Goal: Complete application form

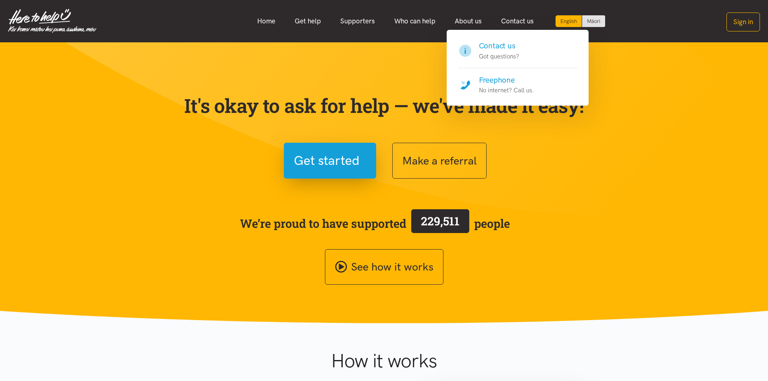
click at [487, 79] on h4 "Freephone" at bounding box center [506, 80] width 55 height 11
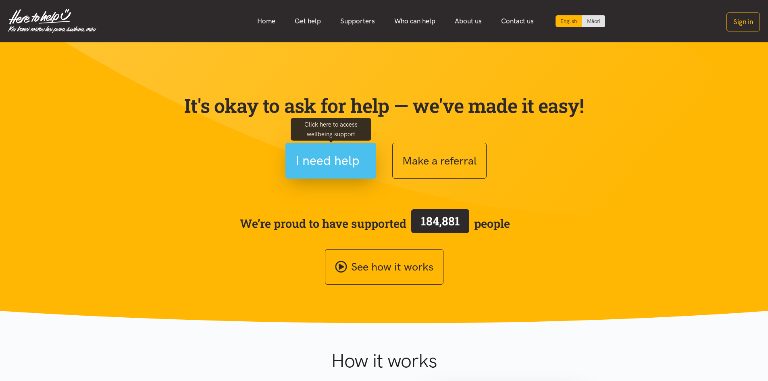
click at [359, 162] on span "I need help" at bounding box center [328, 160] width 64 height 21
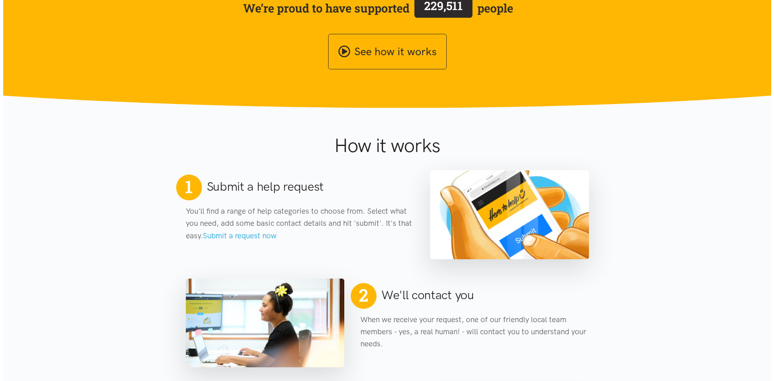
scroll to position [121, 0]
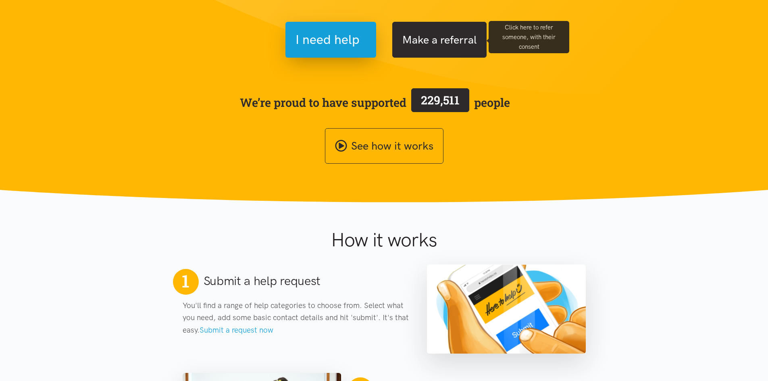
click at [450, 37] on button "Make a referral" at bounding box center [439, 40] width 94 height 36
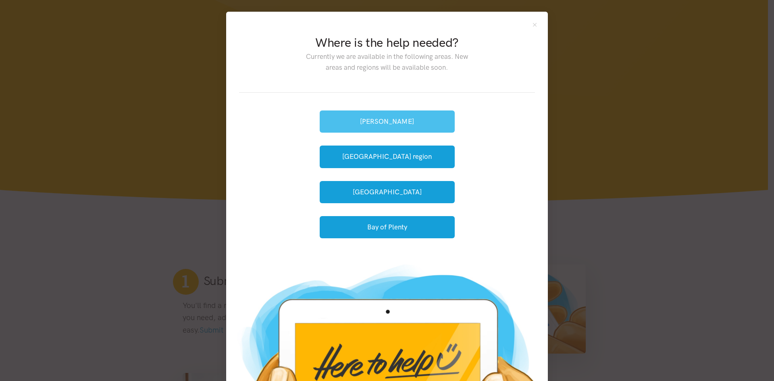
click at [373, 123] on button "[PERSON_NAME]" at bounding box center [387, 121] width 135 height 22
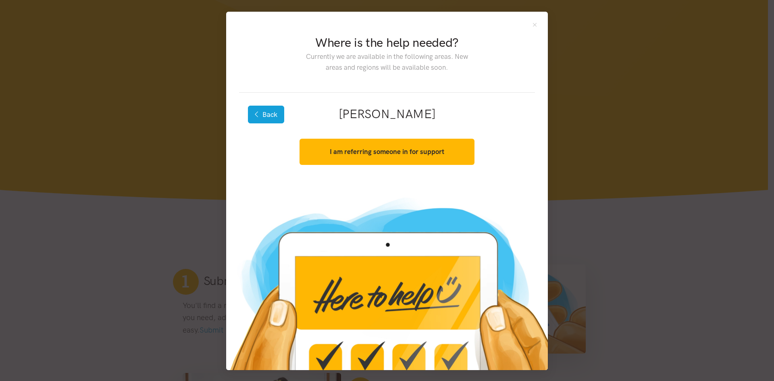
click at [258, 113] on button "Back" at bounding box center [266, 115] width 36 height 18
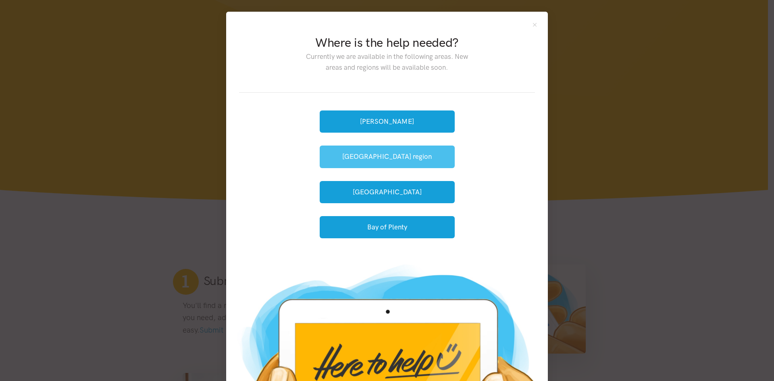
drag, startPoint x: 367, startPoint y: 152, endPoint x: 363, endPoint y: 150, distance: 4.4
click at [367, 152] on button "[GEOGRAPHIC_DATA] region" at bounding box center [387, 157] width 135 height 22
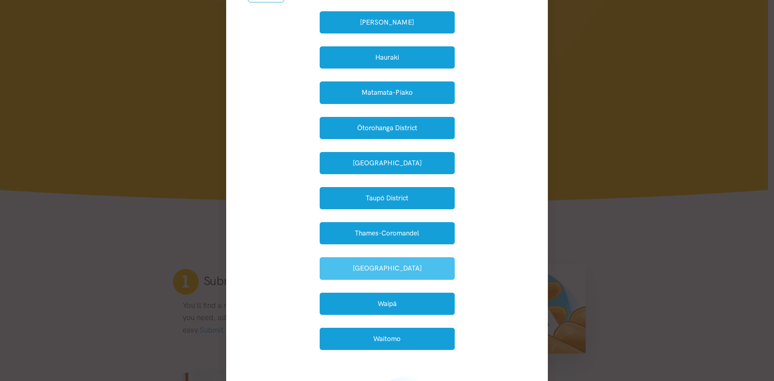
click at [386, 271] on button "Waikato District" at bounding box center [387, 268] width 135 height 22
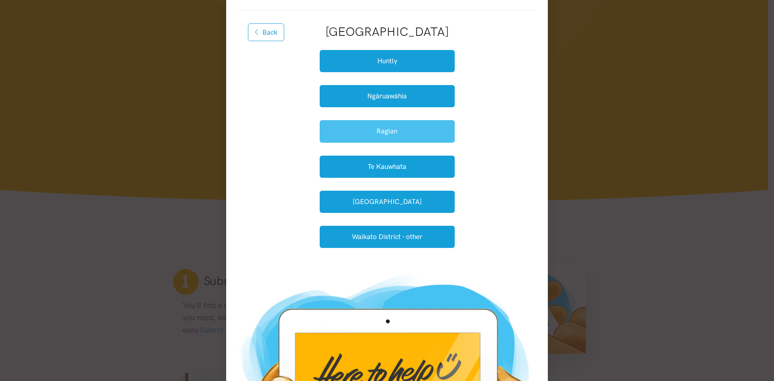
scroll to position [0, 0]
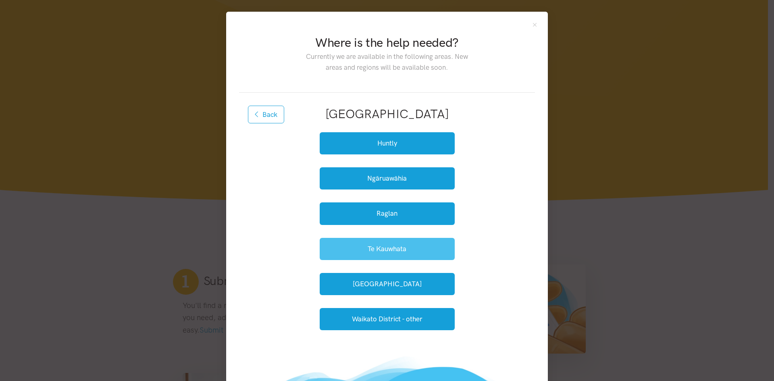
drag, startPoint x: 377, startPoint y: 246, endPoint x: 379, endPoint y: 242, distance: 4.7
click at [377, 246] on button "Te Kauwhata" at bounding box center [387, 249] width 135 height 22
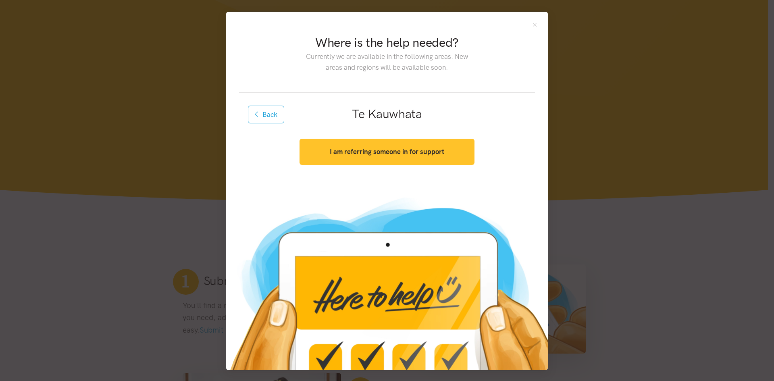
click at [397, 156] on button "I am referring someone in for support" at bounding box center [387, 152] width 175 height 26
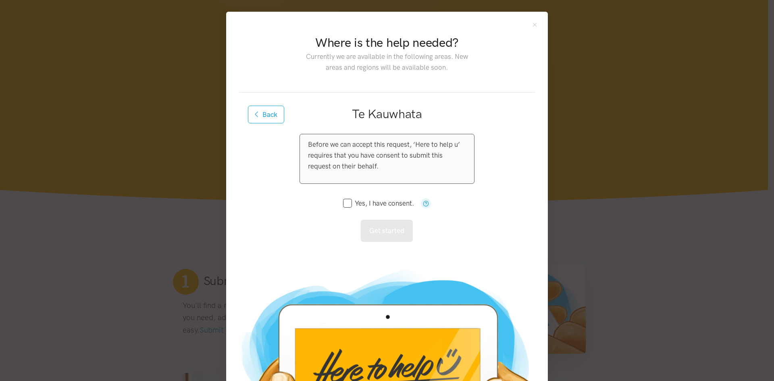
click at [344, 204] on input "Yes, I have consent." at bounding box center [378, 203] width 71 height 7
checkbox input "true"
drag, startPoint x: 378, startPoint y: 230, endPoint x: 388, endPoint y: 223, distance: 12.7
click at [378, 229] on button "Get started" at bounding box center [387, 231] width 52 height 22
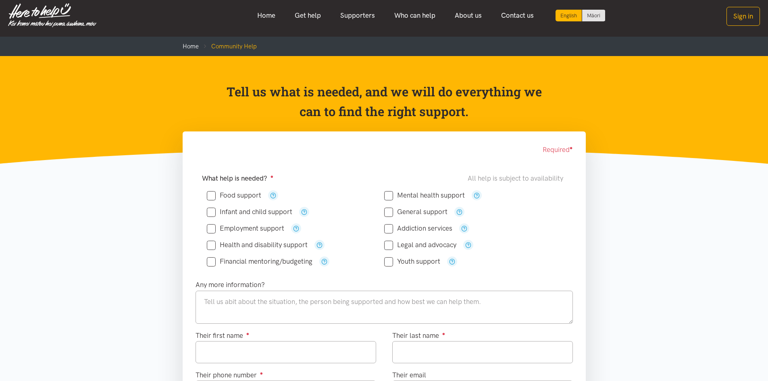
scroll to position [81, 0]
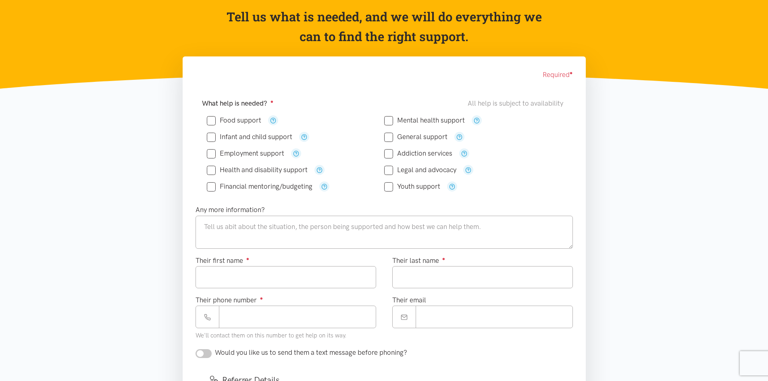
click at [387, 121] on input "Mental health support" at bounding box center [424, 120] width 81 height 7
checkbox input "true"
click at [390, 155] on input "Addiction services" at bounding box center [418, 153] width 68 height 7
checkbox input "true"
click at [213, 188] on input "Financial mentoring/budgeting" at bounding box center [260, 186] width 106 height 7
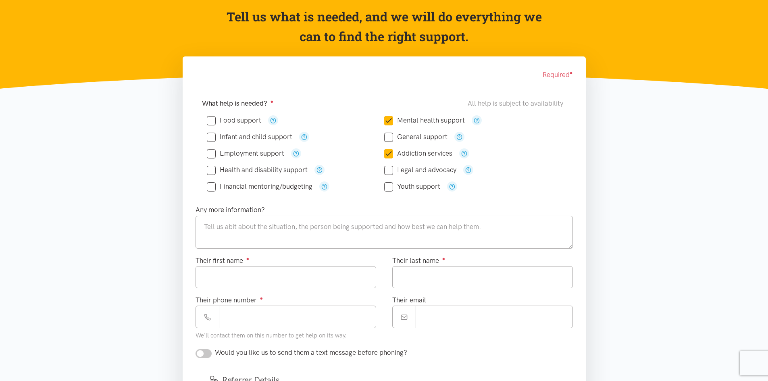
checkbox input "true"
click at [213, 154] on input "Employment support" at bounding box center [245, 153] width 77 height 7
checkbox input "true"
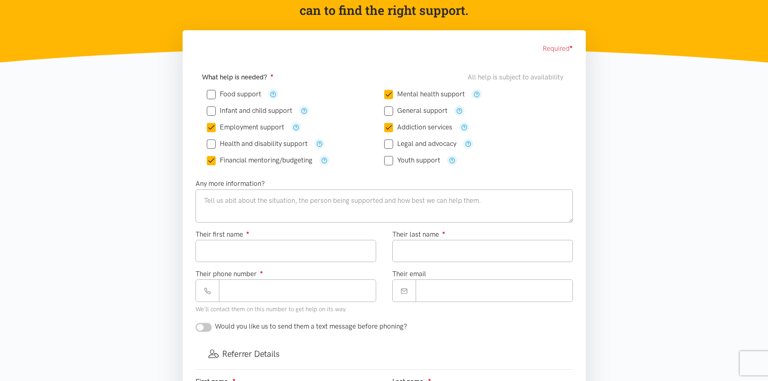
scroll to position [121, 0]
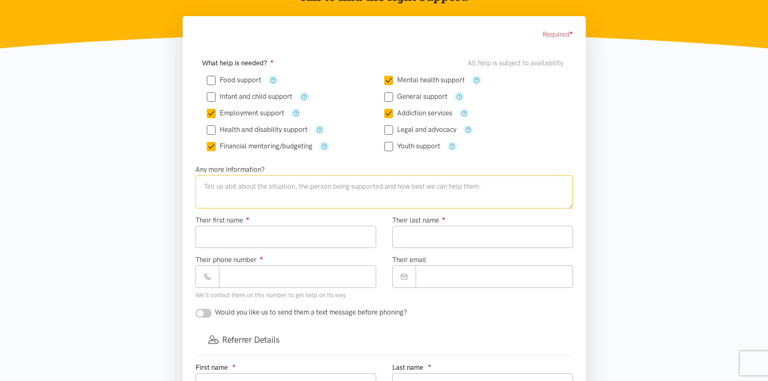
click at [249, 193] on textarea at bounding box center [384, 191] width 377 height 33
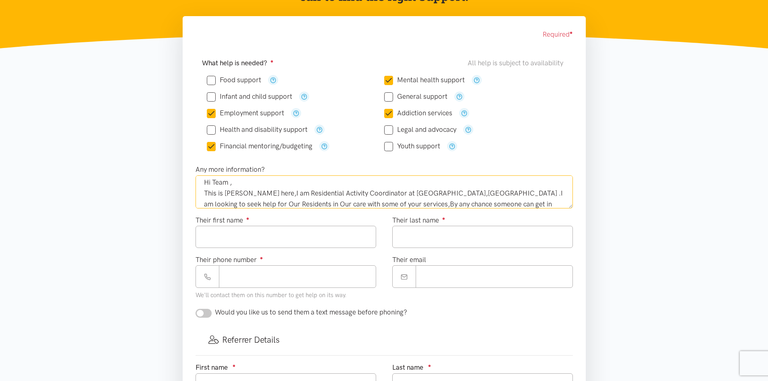
scroll to position [15, 0]
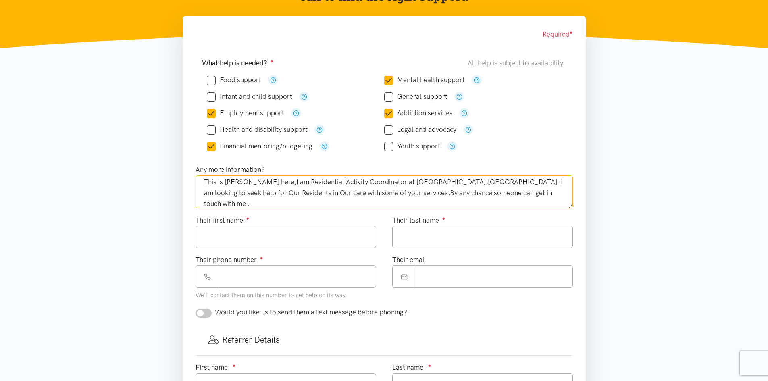
type textarea "Hi Team , This is Jaya Dutta here,I am Residential Activity Coordinator at Spri…"
click at [260, 228] on input "Their first name ●" at bounding box center [286, 237] width 181 height 22
type input "*"
type input "***"
click at [449, 240] on input "Their last name ●" at bounding box center [482, 237] width 181 height 22
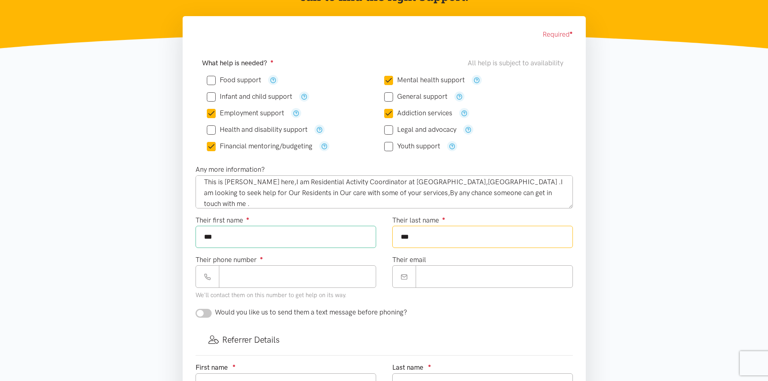
type input "***"
click at [239, 271] on input "Their phone number ●" at bounding box center [297, 276] width 157 height 22
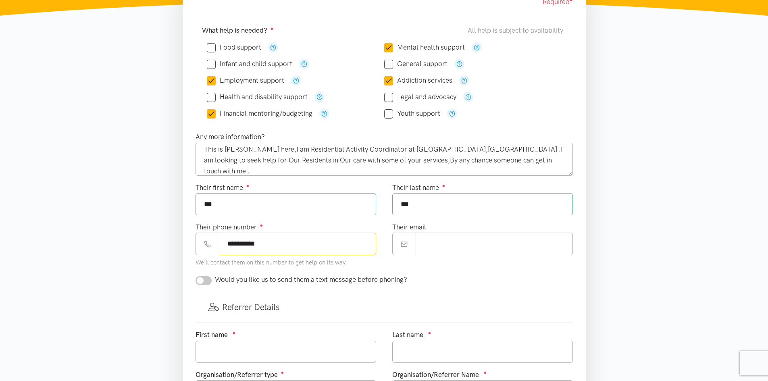
scroll to position [323, 0]
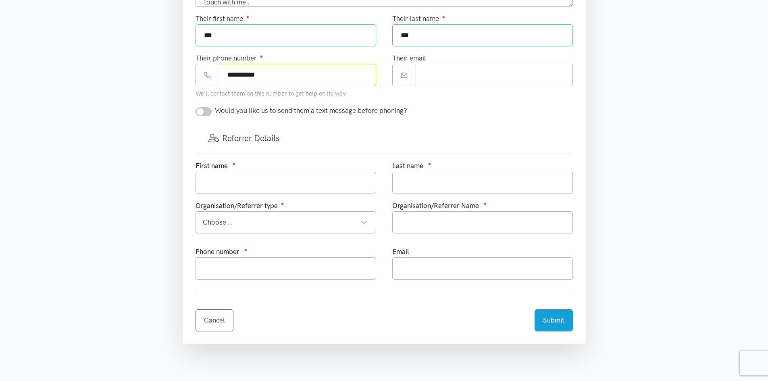
type input "**********"
click at [271, 186] on input "text" at bounding box center [286, 183] width 181 height 22
type input "JAYA"
click at [457, 178] on input "text" at bounding box center [482, 183] width 181 height 22
type input "d"
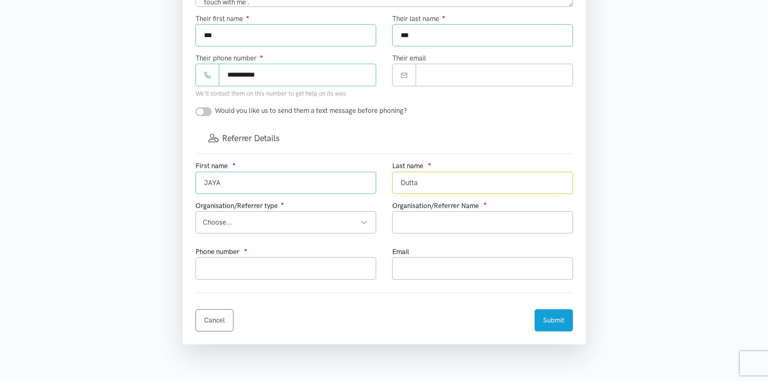
click at [357, 223] on div "Choose..." at bounding box center [285, 222] width 165 height 11
type input "Dutta"
click at [410, 217] on input "text" at bounding box center [482, 222] width 181 height 22
type input "Department of Corrections"
click at [319, 257] on input "text" at bounding box center [286, 268] width 181 height 22
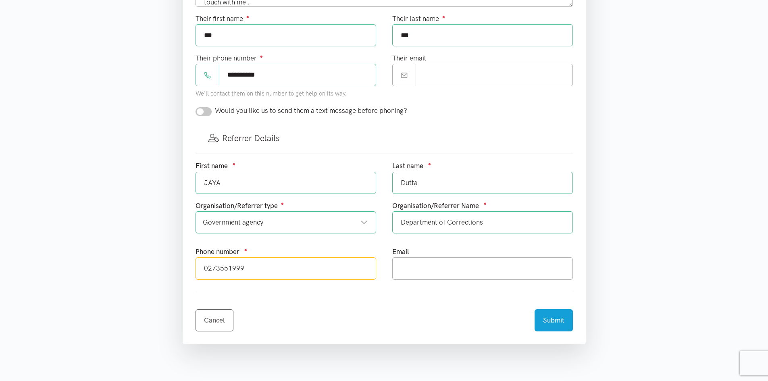
type input "0273551999"
click at [404, 269] on input "text" at bounding box center [482, 268] width 181 height 22
type input "jaya.Dutta@corrections.govt.nz"
click at [547, 321] on button "Submit" at bounding box center [554, 319] width 38 height 22
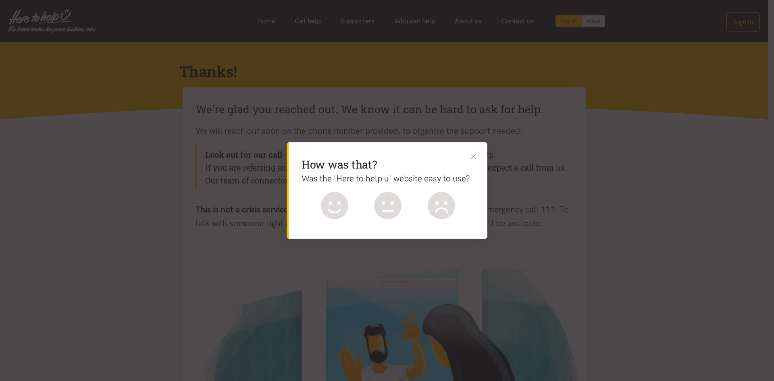
click at [477, 157] on button "Close" at bounding box center [473, 156] width 8 height 8
